Goal: Check status: Check status

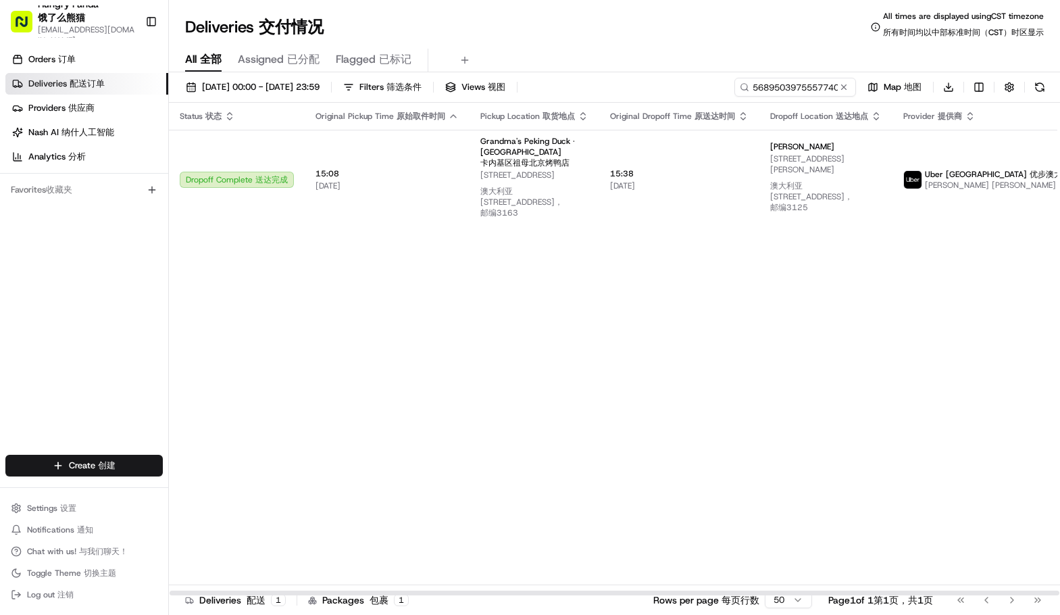
click at [792, 84] on input "5689503975557740281816" at bounding box center [796, 87] width 122 height 19
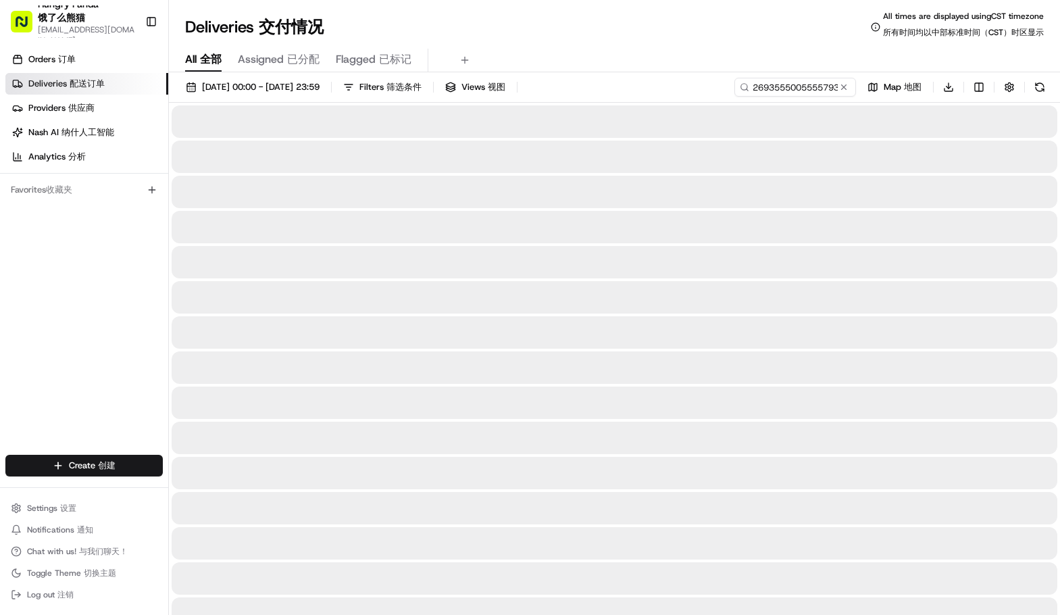
click at [691, 49] on div "All All 全部 Assigned Assigned 已分配 Flagged Flagged 已标记" at bounding box center [614, 61] width 891 height 24
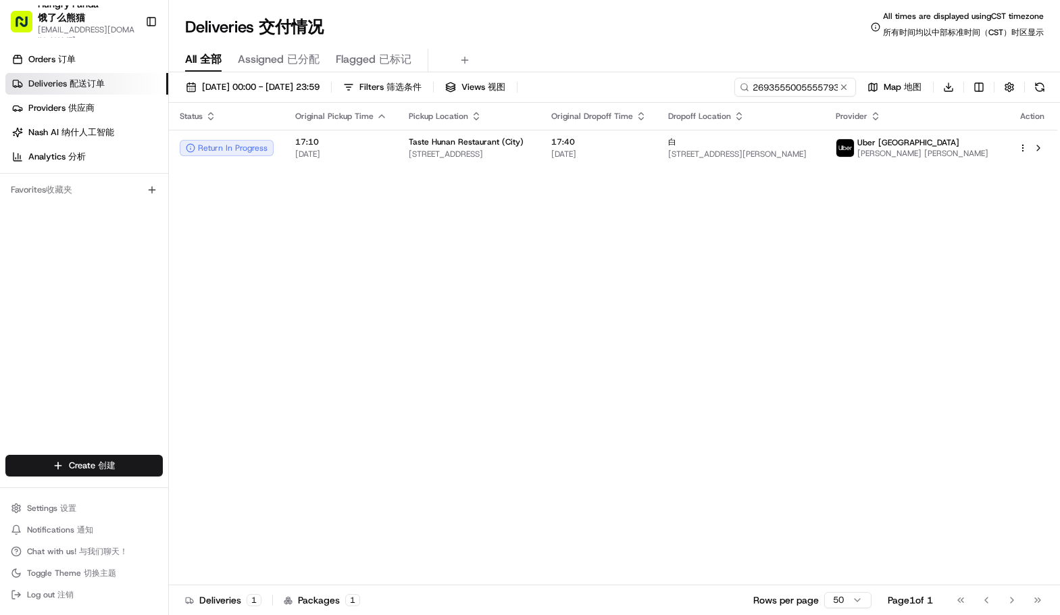
click at [610, 175] on div "Status Original Pickup Time Pickup Location Original Dropoff Time Dropoff Locat…" at bounding box center [613, 349] width 889 height 493
click at [620, 145] on span "17:40" at bounding box center [598, 142] width 95 height 11
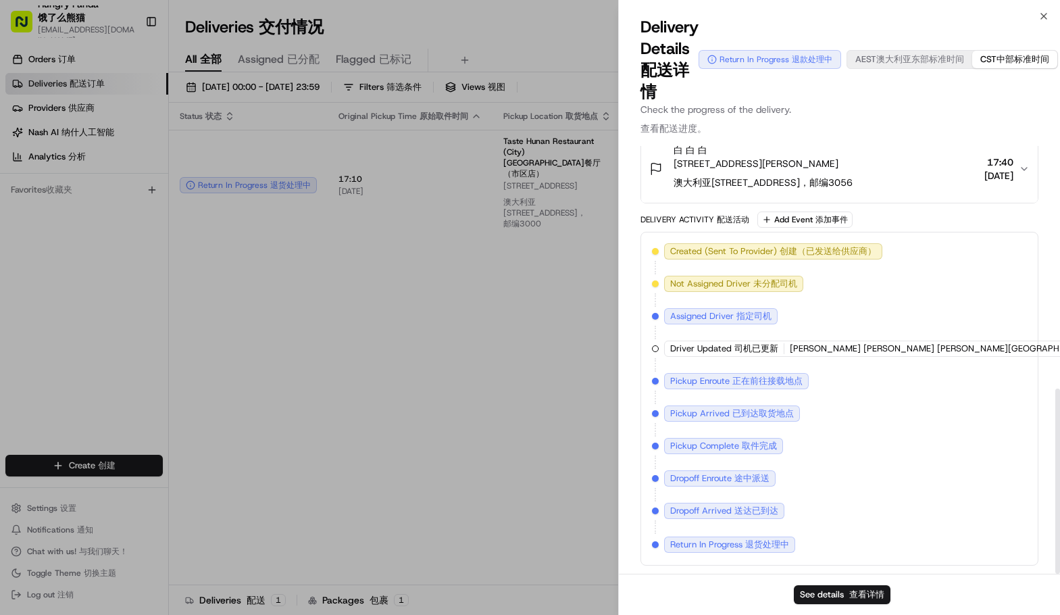
scroll to position [558, 0]
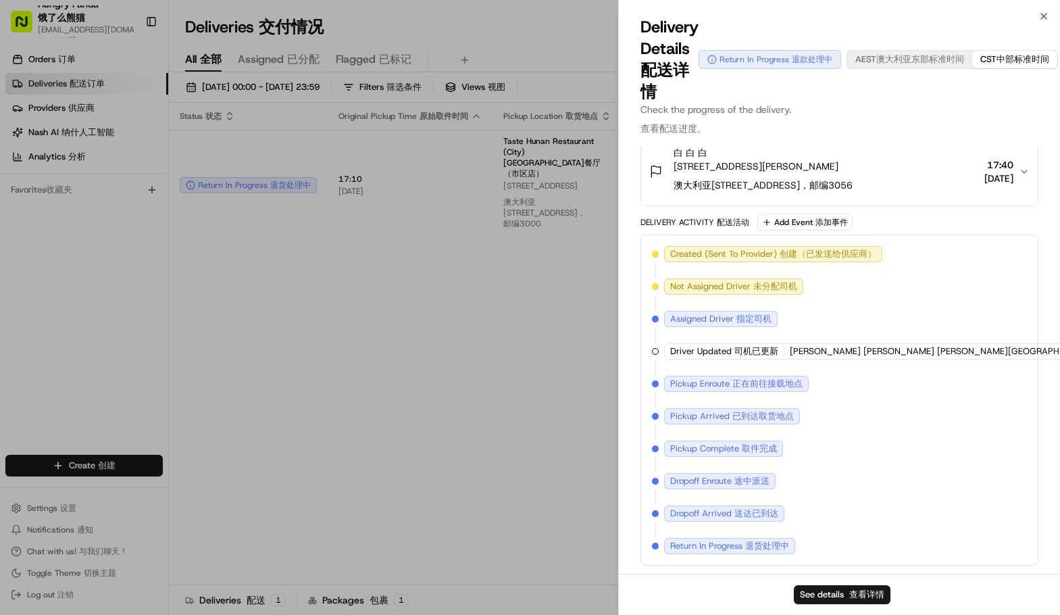
click at [1002, 262] on div "Created (Sent To Provider) Created (Sent To Provider) 创建（已发送给供应商） Uber Australi…" at bounding box center [839, 400] width 375 height 308
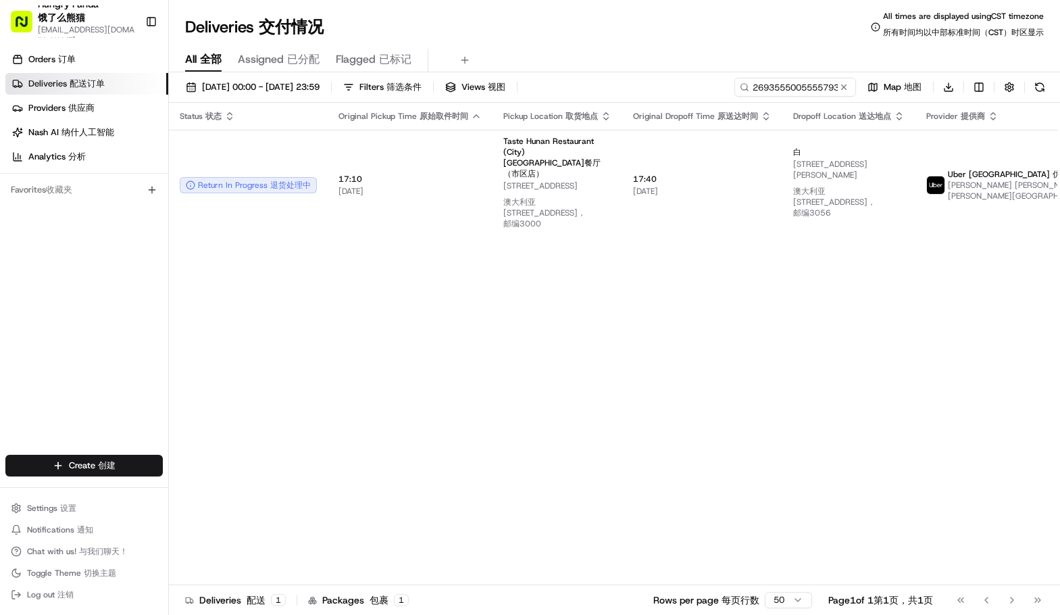
drag, startPoint x: 353, startPoint y: 330, endPoint x: 374, endPoint y: 315, distance: 26.6
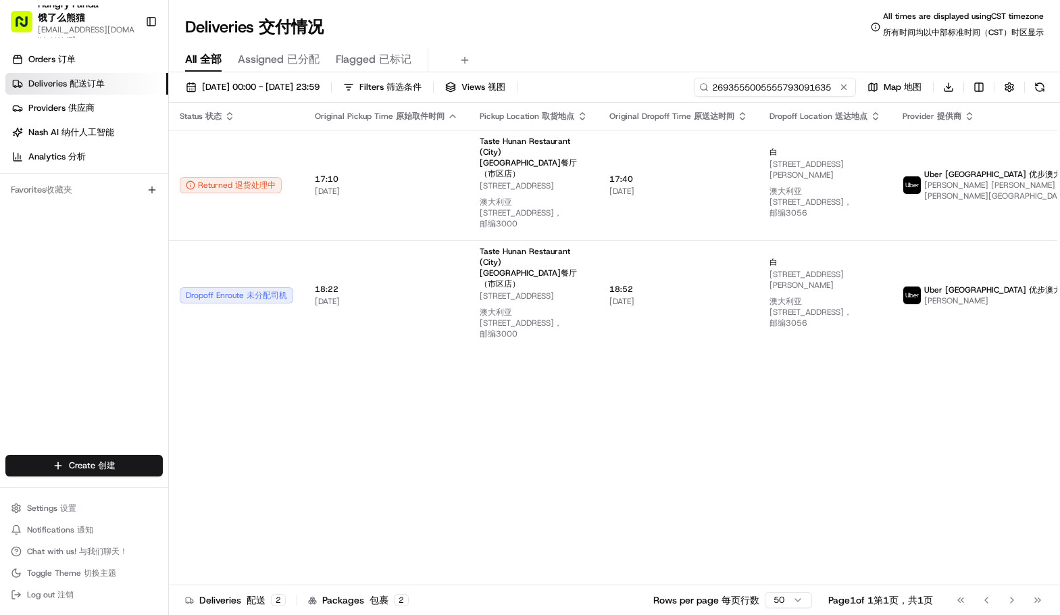
click at [807, 87] on input "2693555005555793091635" at bounding box center [775, 87] width 162 height 19
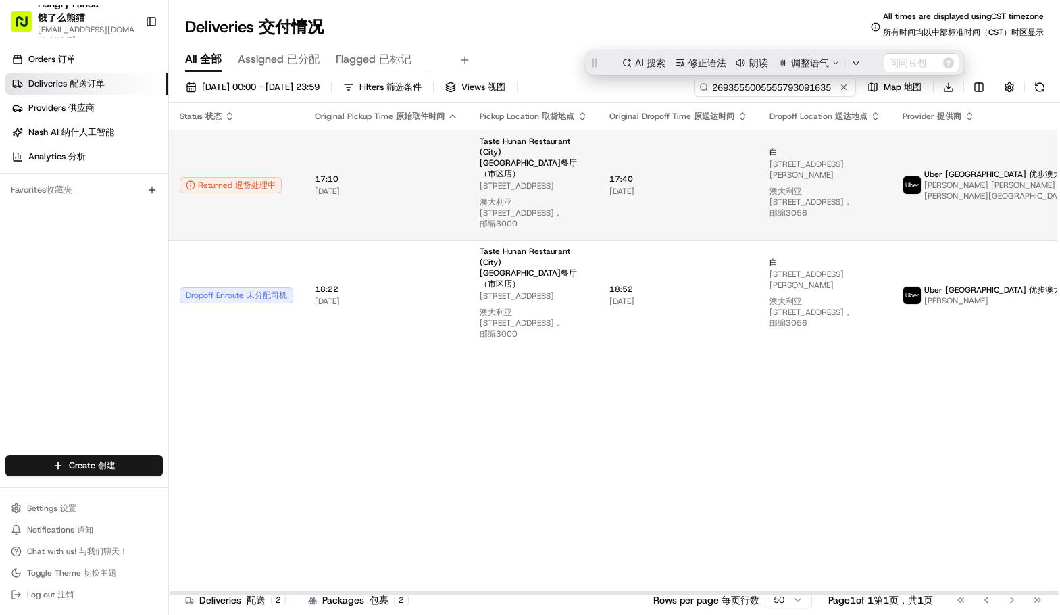
scroll to position [0, 0]
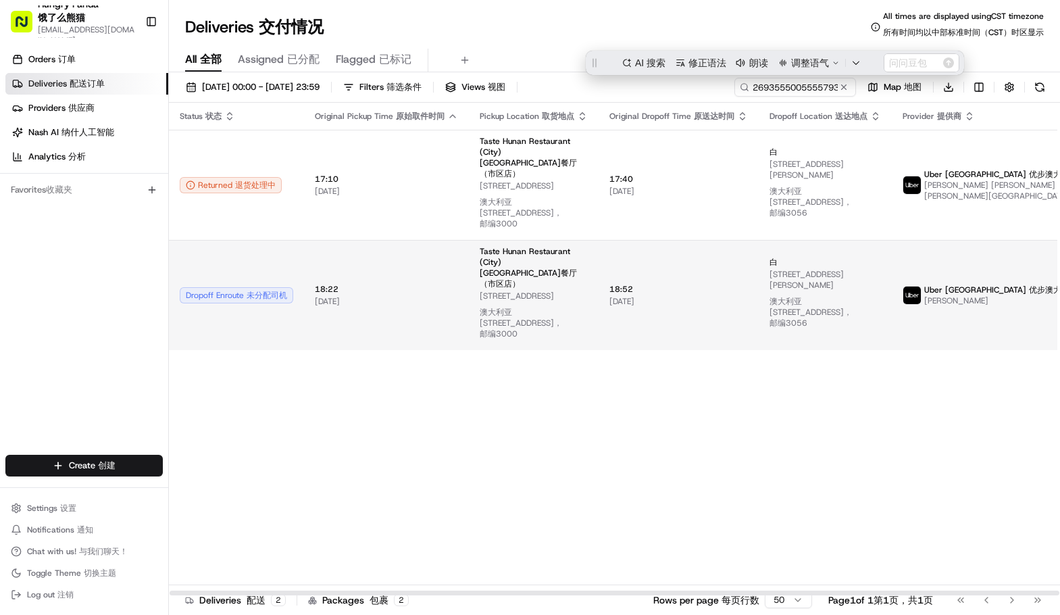
click at [658, 283] on td "18:52 18:52 19/08/2025 19/08/2025" at bounding box center [679, 295] width 160 height 110
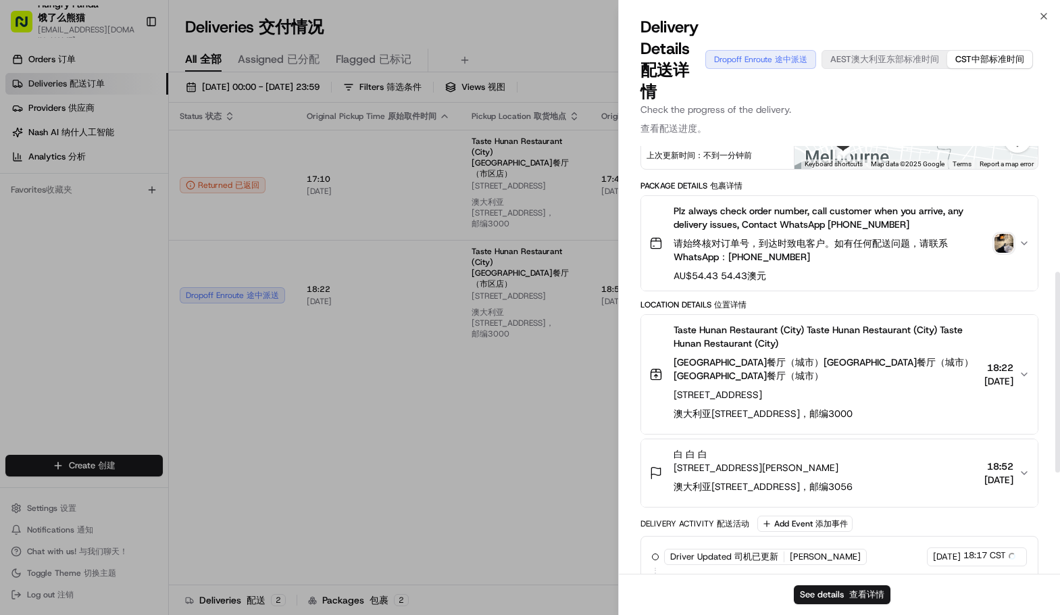
scroll to position [270, 0]
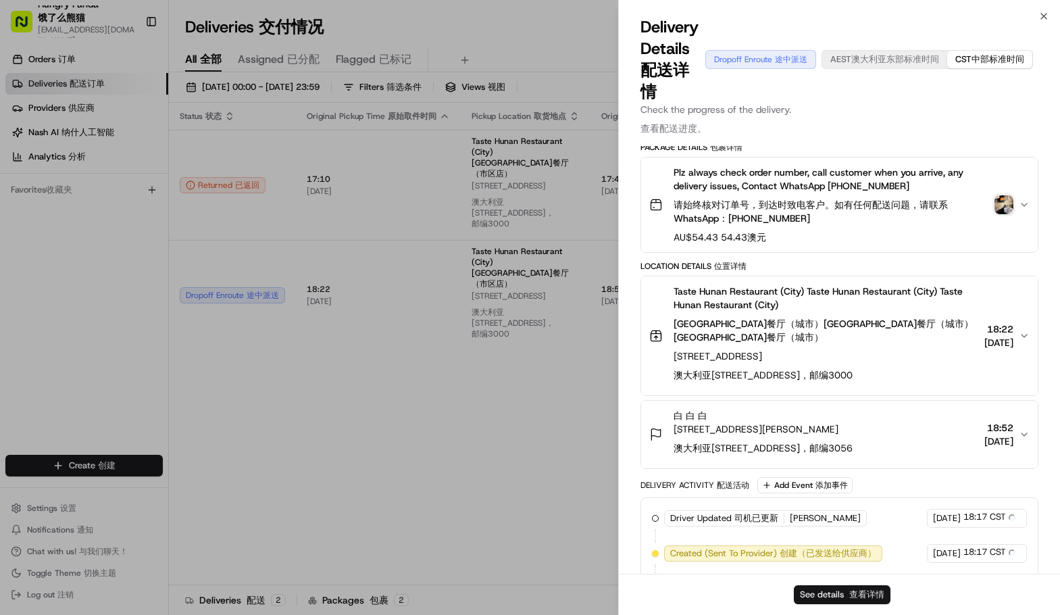
click at [827, 593] on button "See details See details 查看详情" at bounding box center [842, 594] width 97 height 19
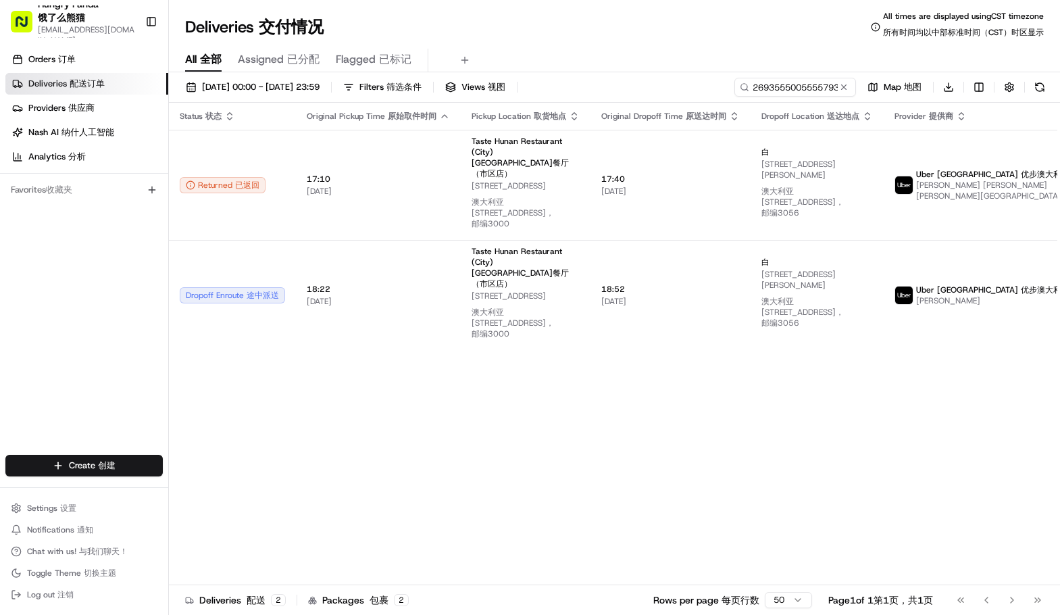
drag, startPoint x: 515, startPoint y: 42, endPoint x: 525, endPoint y: 38, distance: 10.9
click at [826, 82] on input "2693555005555793091635" at bounding box center [775, 87] width 162 height 19
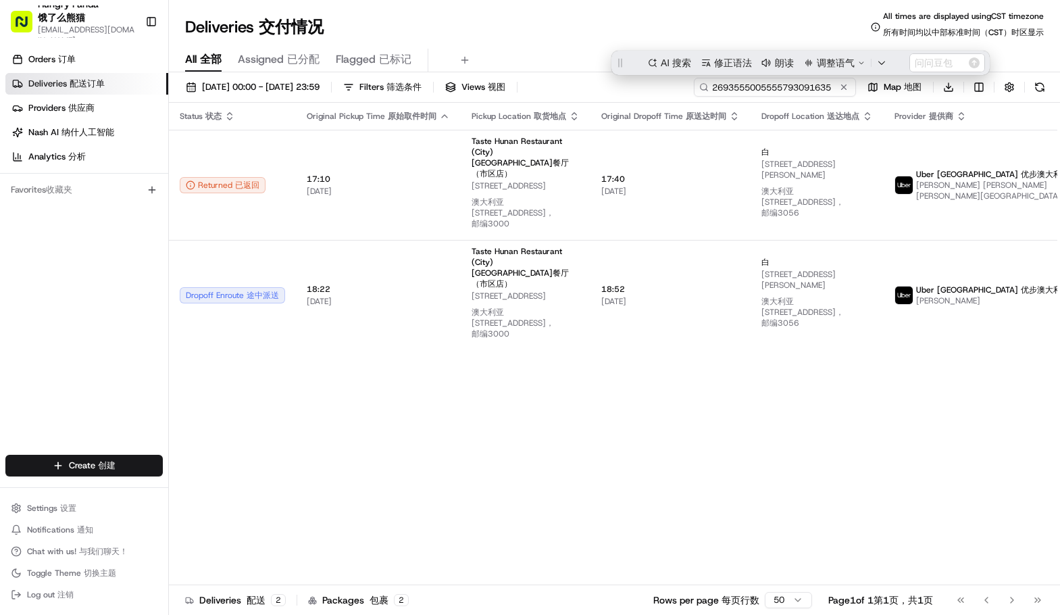
scroll to position [0, 0]
click at [826, 82] on input "2693555005555793091635" at bounding box center [775, 87] width 162 height 19
click at [766, 89] on input "2693555005555793091635" at bounding box center [775, 87] width 162 height 19
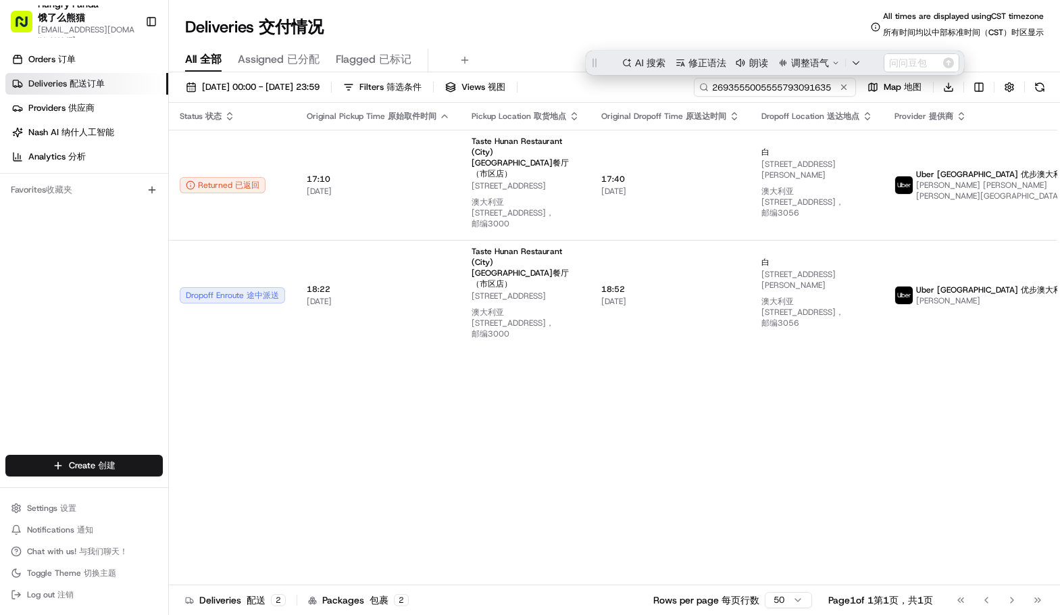
paste input "569356018575778708394"
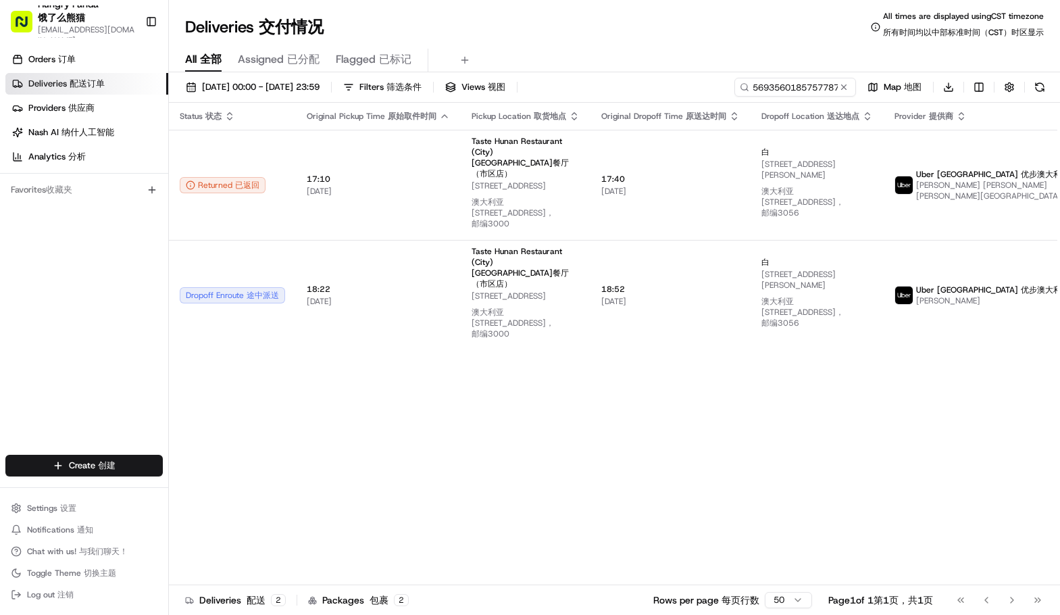
click at [664, 31] on div "Deliveries Deliveries 交付情况 All times are displayed using CST timezone All times…" at bounding box center [614, 27] width 891 height 32
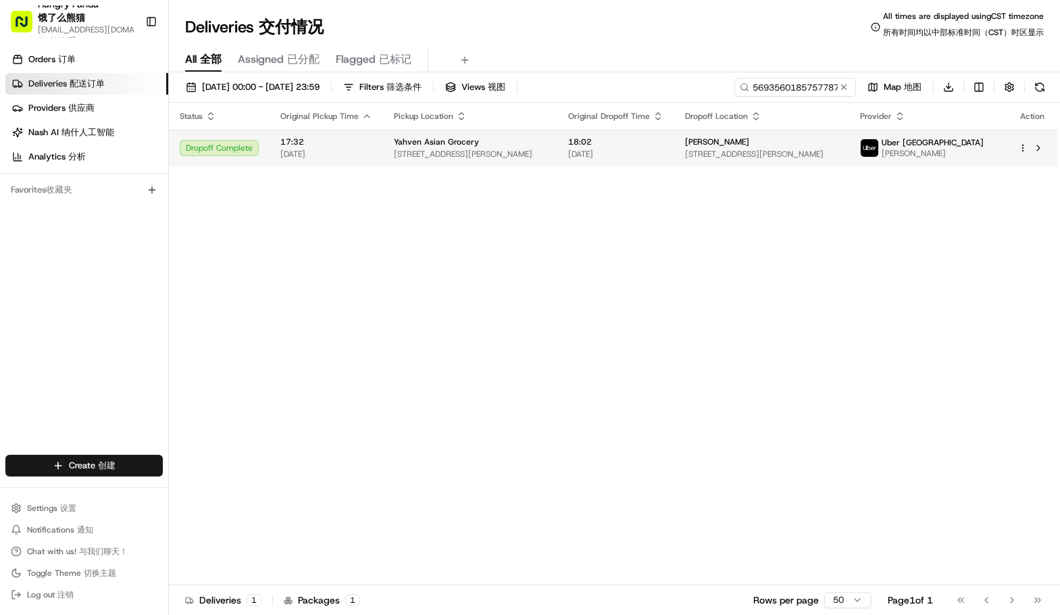
click at [616, 147] on span "18:02" at bounding box center [615, 142] width 95 height 11
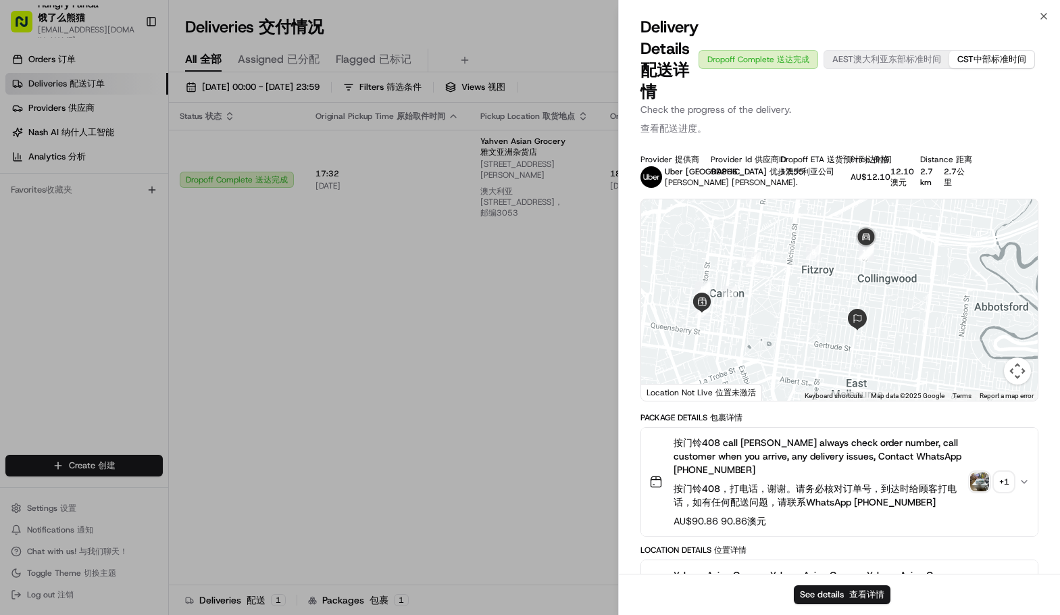
drag, startPoint x: 948, startPoint y: 329, endPoint x: 816, endPoint y: 326, distance: 131.2
click at [811, 332] on div at bounding box center [839, 299] width 397 height 201
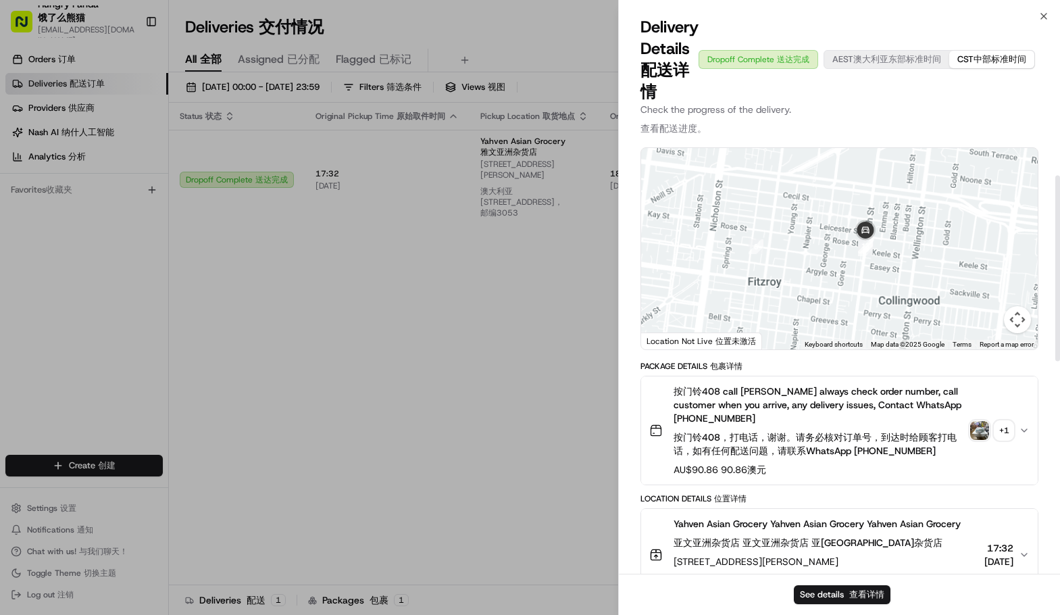
scroll to position [68, 0]
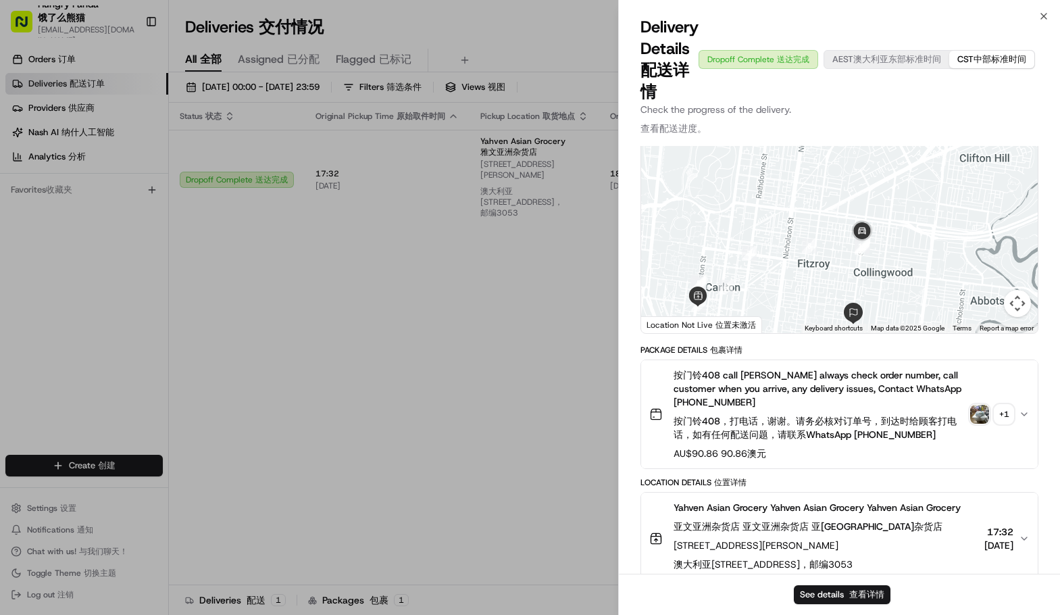
click at [979, 409] on img "button" at bounding box center [980, 414] width 19 height 19
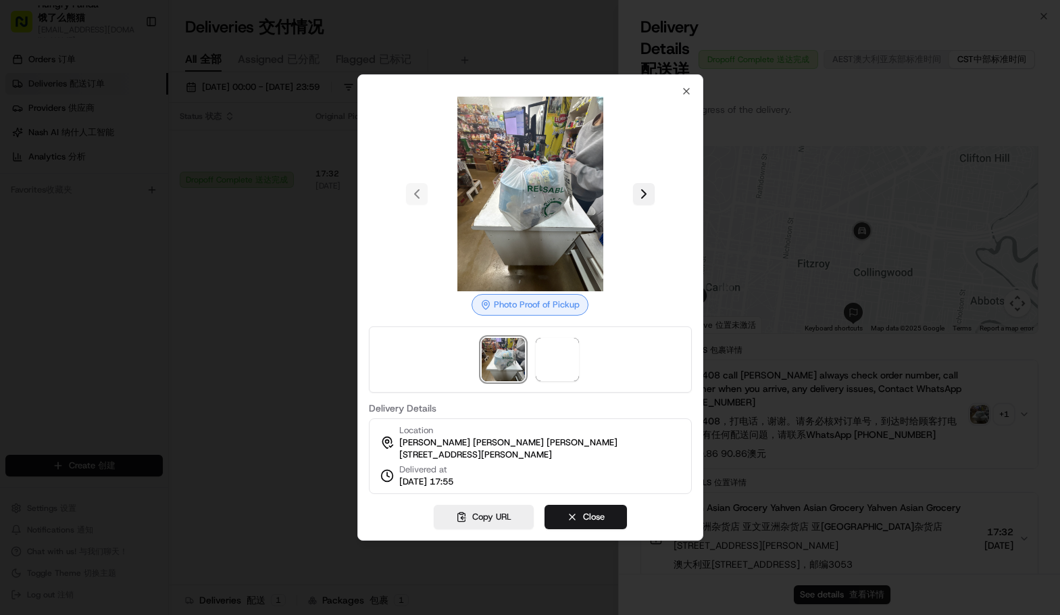
click at [641, 189] on button at bounding box center [644, 194] width 22 height 22
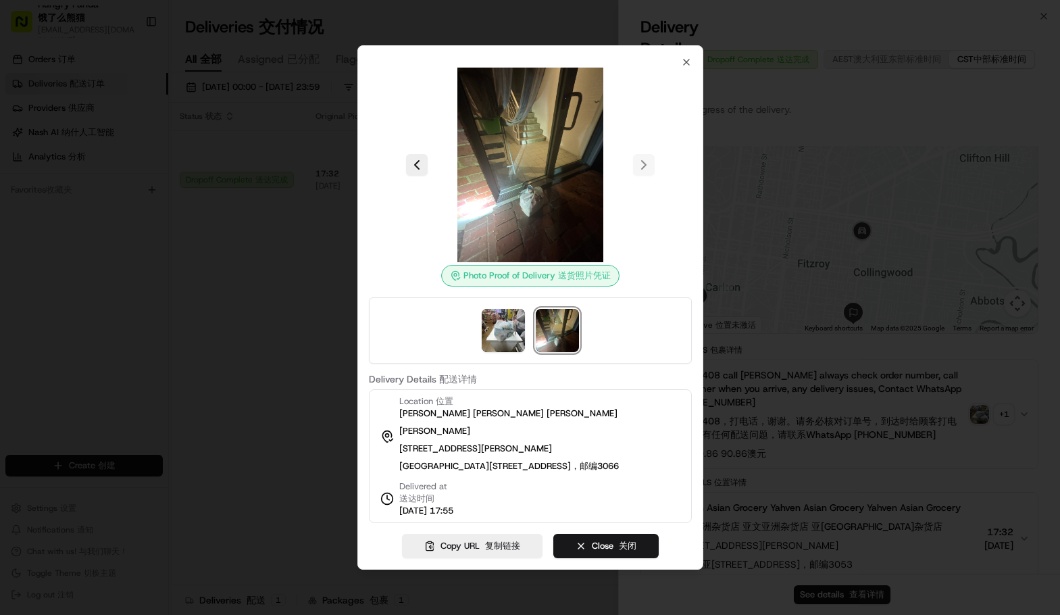
drag, startPoint x: 526, startPoint y: 159, endPoint x: 649, endPoint y: 107, distance: 133.8
click at [649, 107] on div at bounding box center [530, 165] width 323 height 195
click at [693, 49] on div "Photo Proof of Delivery Photo Proof of Delivery 送货照片凭证 Delivery Details Deliver…" at bounding box center [531, 307] width 346 height 524
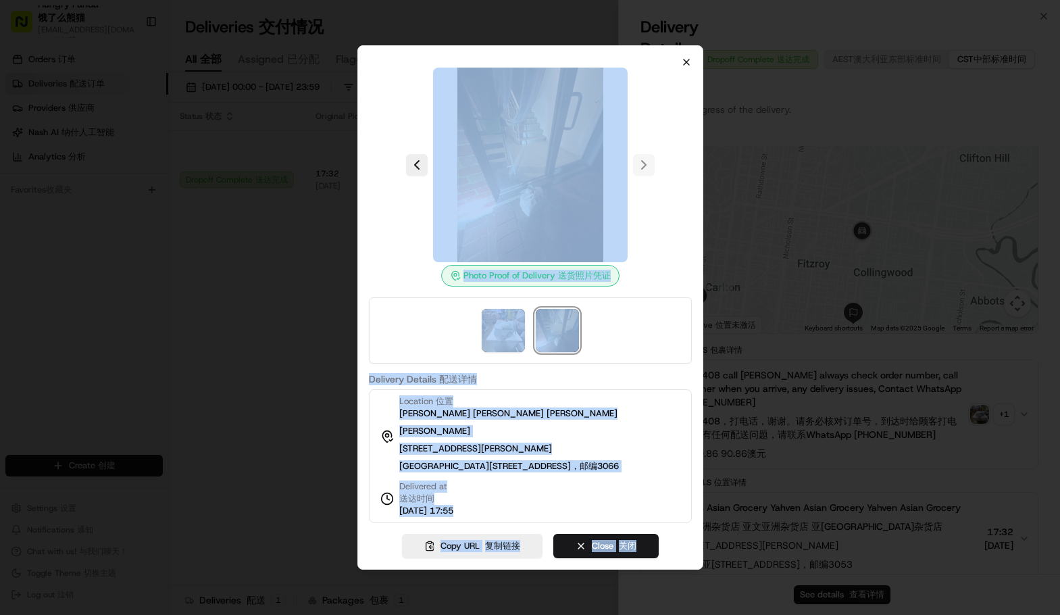
click at [689, 53] on div "Photo Proof of Delivery Photo Proof of Delivery 送货照片凭证 Delivery Details Deliver…" at bounding box center [531, 307] width 346 height 524
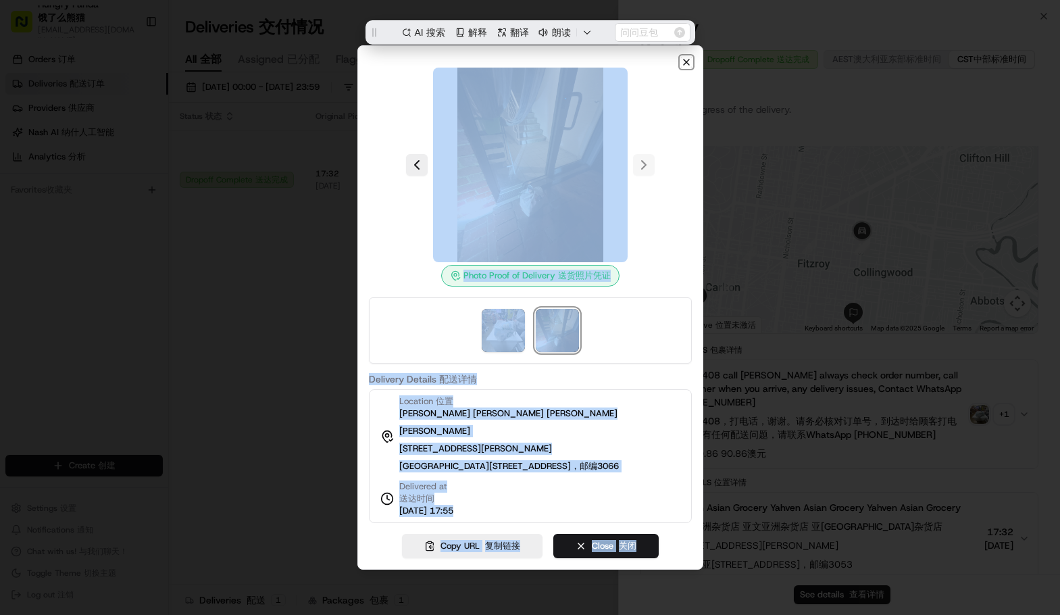
scroll to position [0, 0]
click at [689, 59] on icon "button" at bounding box center [686, 61] width 5 height 5
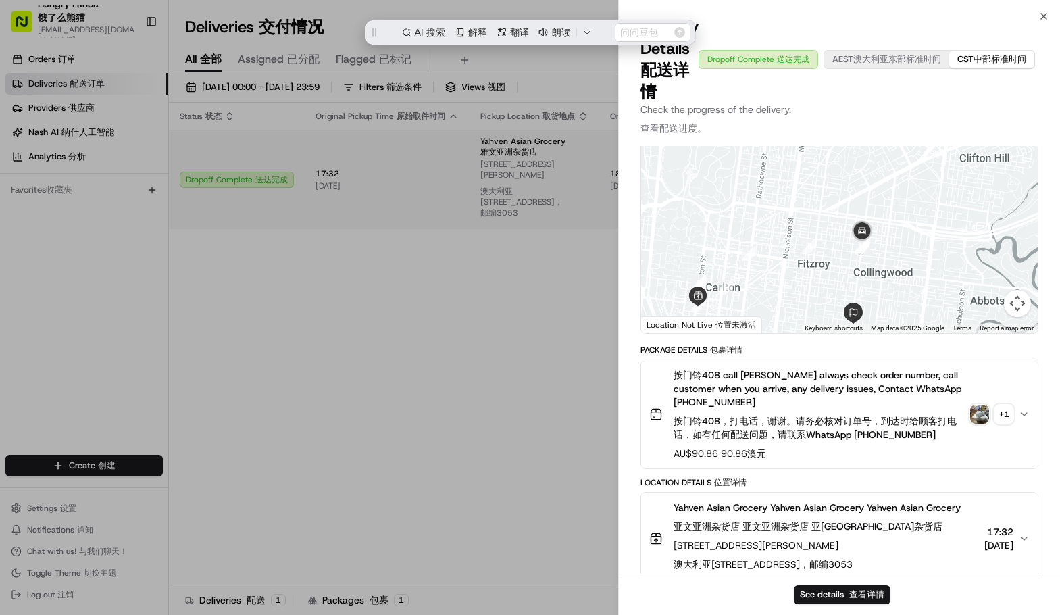
drag, startPoint x: 291, startPoint y: 285, endPoint x: 425, endPoint y: 211, distance: 152.8
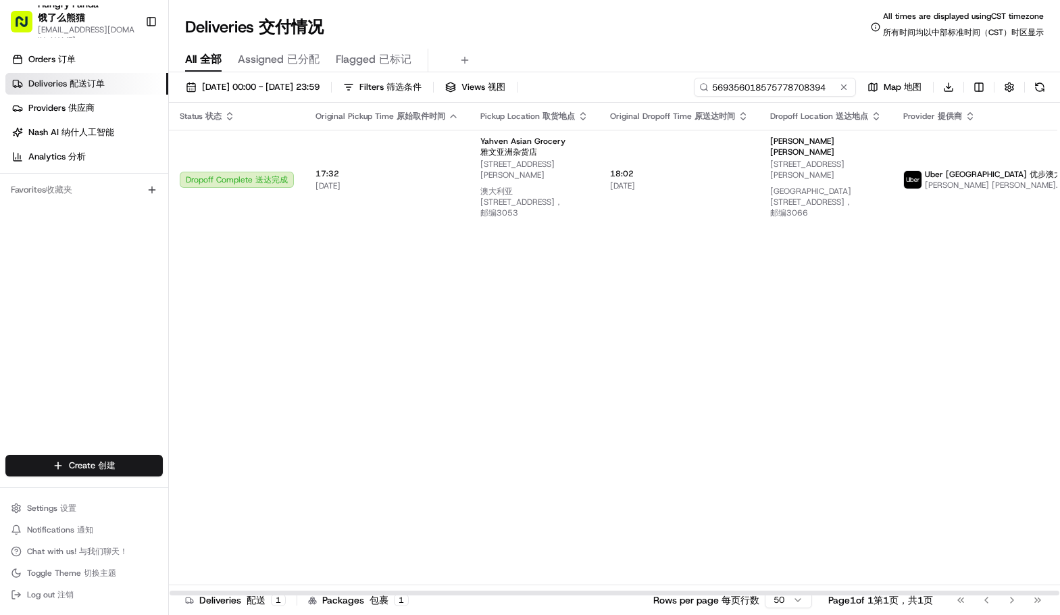
click at [795, 89] on input "569356018575778708394" at bounding box center [775, 87] width 162 height 19
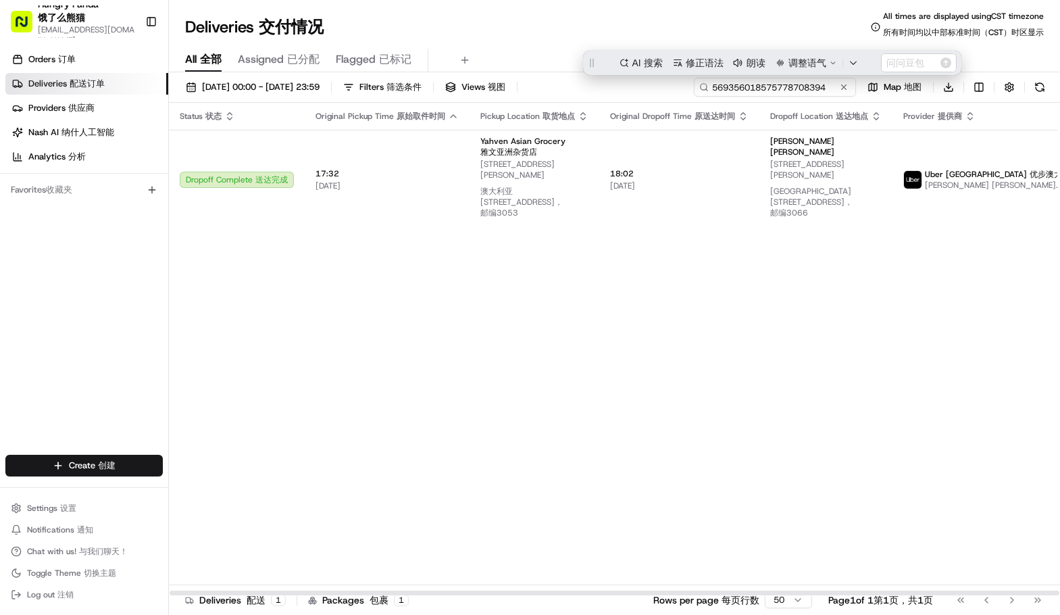
paste input "3898505285553734521419"
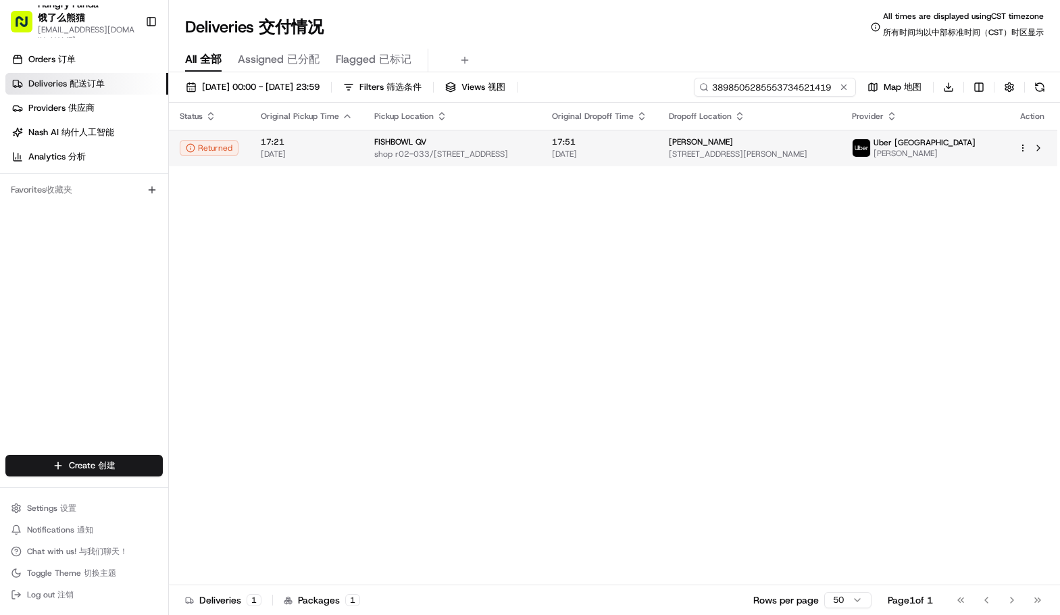
type input "3898505285553734521419"
click at [640, 143] on span "17:51" at bounding box center [599, 142] width 95 height 11
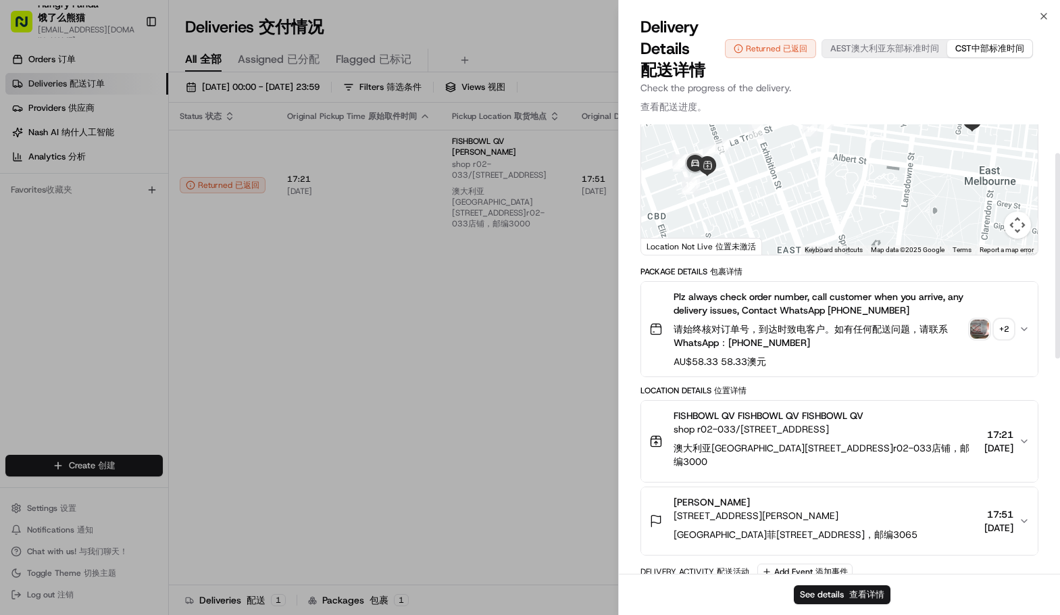
scroll to position [22, 0]
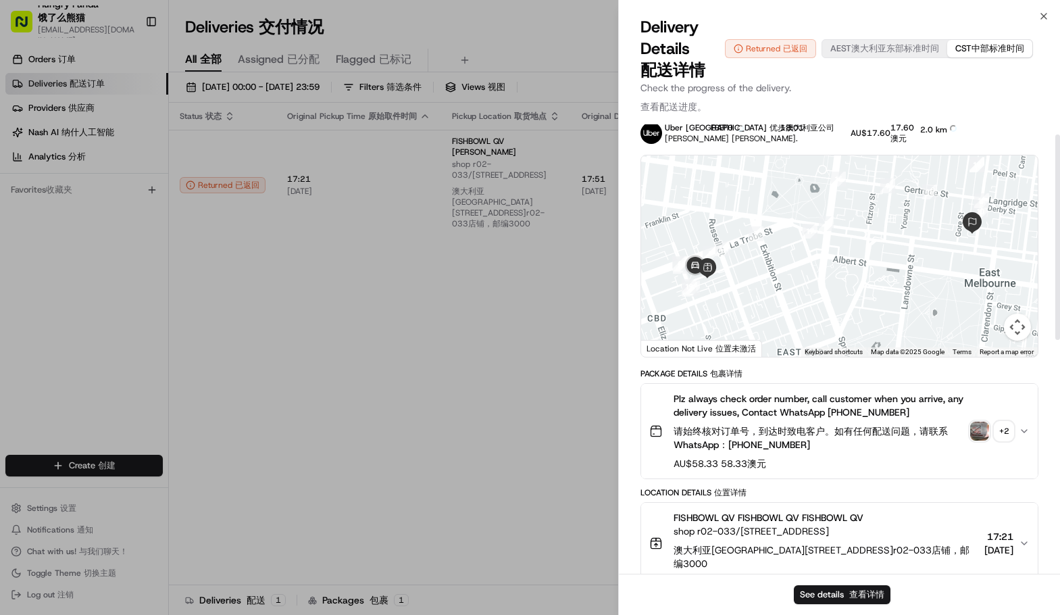
click at [982, 428] on img "button" at bounding box center [980, 431] width 19 height 19
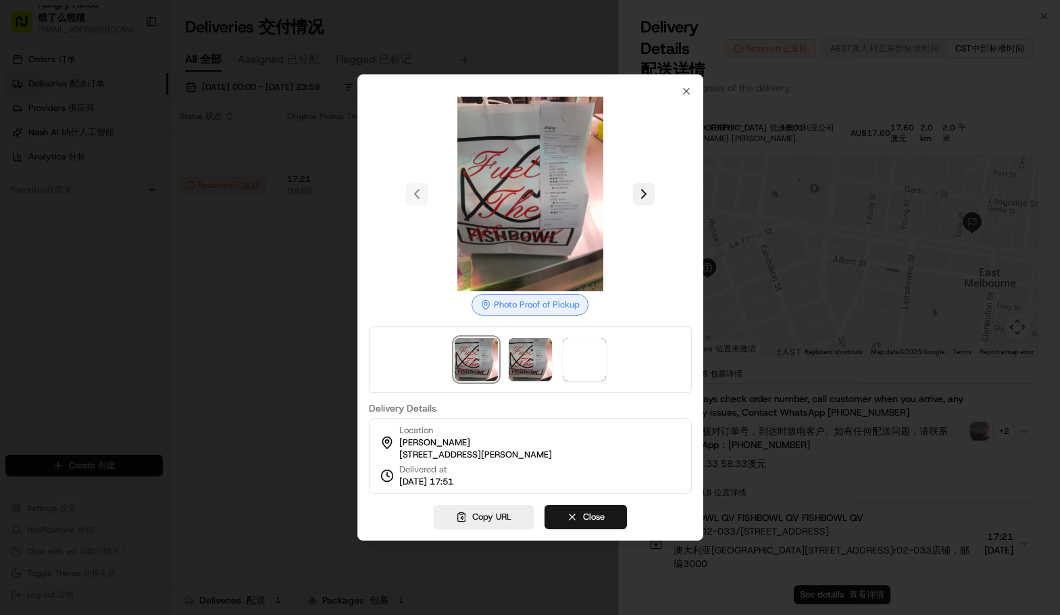
click at [648, 187] on button at bounding box center [644, 194] width 22 height 22
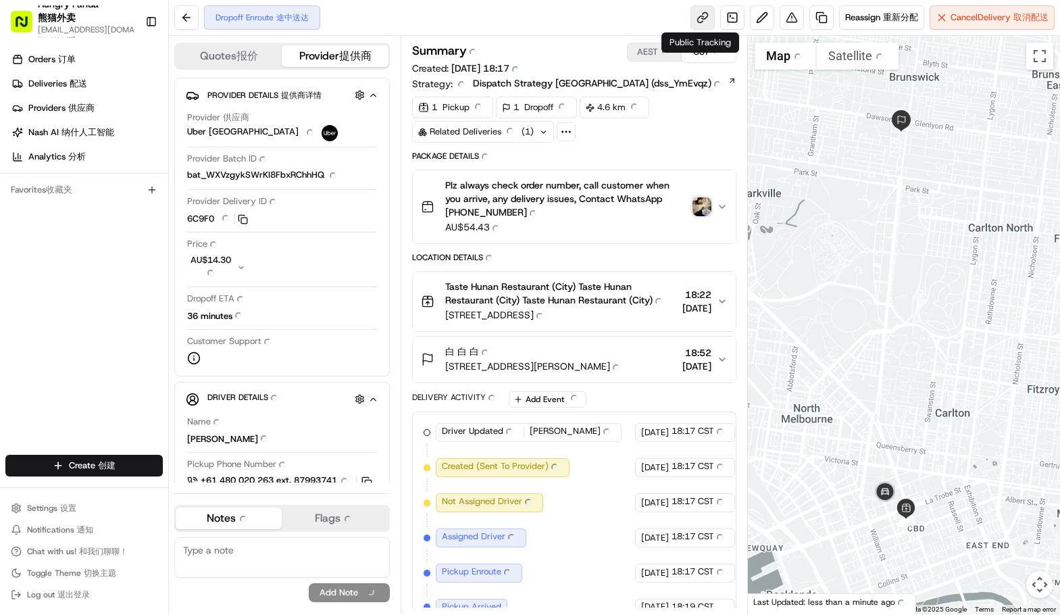
click at [702, 14] on link at bounding box center [703, 17] width 24 height 24
